Goal: Task Accomplishment & Management: Manage account settings

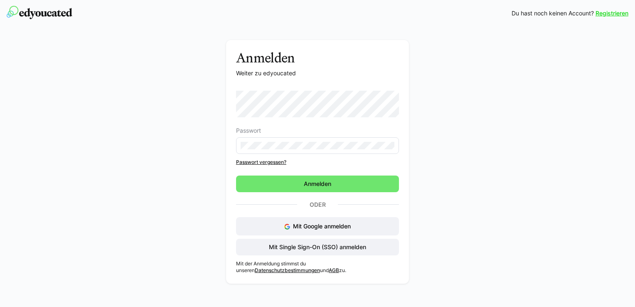
click at [352, 124] on form "Passwort" at bounding box center [317, 122] width 163 height 63
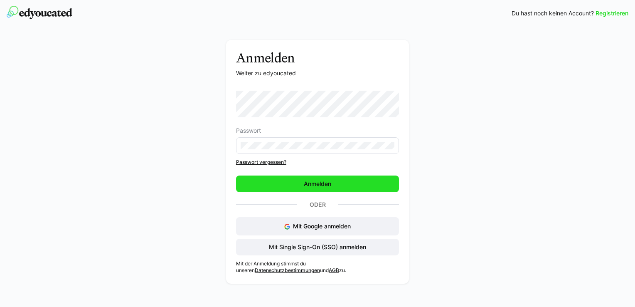
click at [305, 183] on span "Anmelden" at bounding box center [318, 184] width 30 height 8
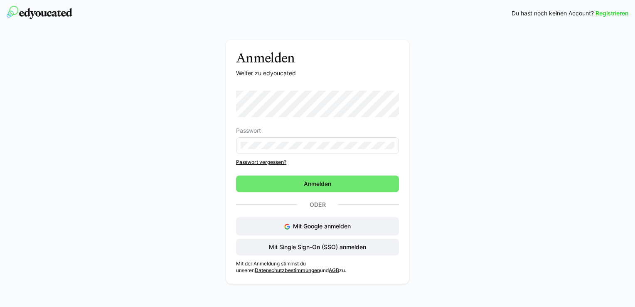
click at [262, 160] on link "Passwort vergessen?" at bounding box center [317, 162] width 163 height 7
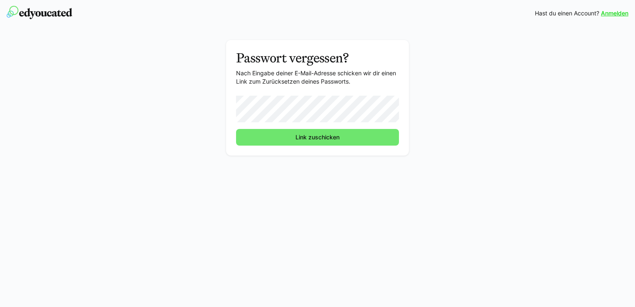
click at [236, 129] on button "Link zuschicken" at bounding box center [317, 137] width 163 height 17
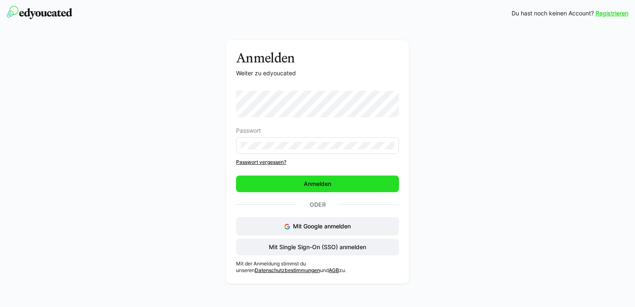
click at [347, 185] on span "Anmelden" at bounding box center [317, 183] width 163 height 17
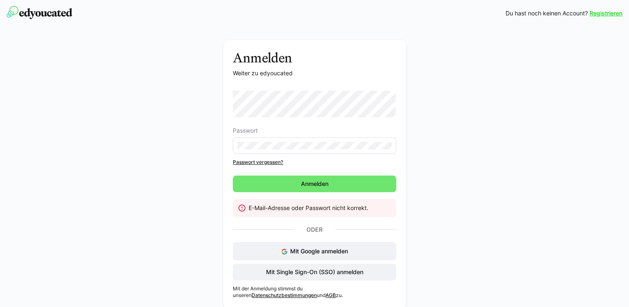
click at [269, 164] on link "Passwort vergessen?" at bounding box center [314, 162] width 163 height 7
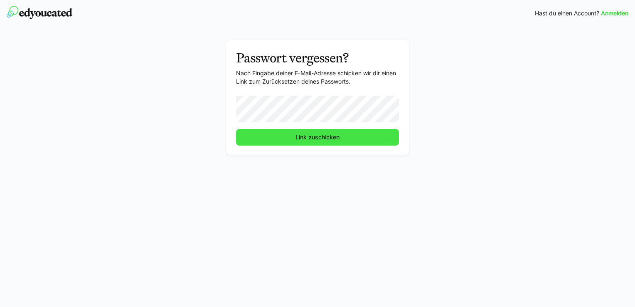
click at [325, 136] on span "Link zuschicken" at bounding box center [317, 137] width 47 height 8
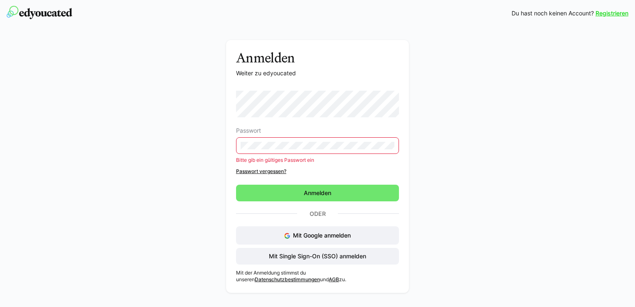
click at [272, 164] on div "Passwort Bitte gib ein gültiges Passwort ein Passwort vergessen?" at bounding box center [317, 133] width 163 height 84
click at [267, 171] on link "Passwort vergessen?" at bounding box center [317, 171] width 163 height 7
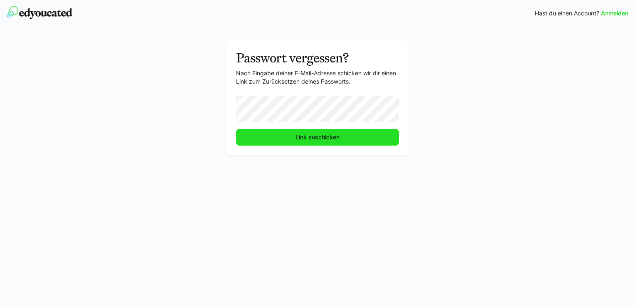
click at [298, 139] on span "Link zuschicken" at bounding box center [317, 137] width 47 height 8
